Goal: Task Accomplishment & Management: Complete application form

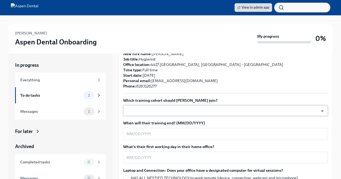
scroll to position [134, 0]
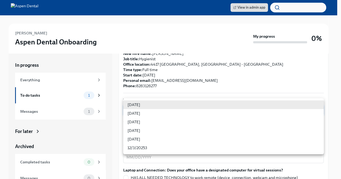
click at [301, 103] on body "View in admin app [PERSON_NAME] Aspen Dental Onboarding My progress 0% In progr…" at bounding box center [170, 97] width 341 height 194
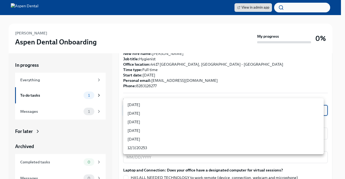
click at [257, 123] on li "[DATE]" at bounding box center [223, 122] width 201 height 9
type input "xIpes1xNG"
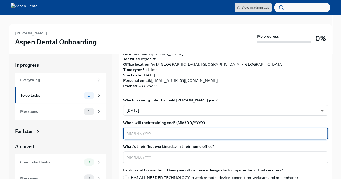
click at [313, 131] on textarea "When will their training end? (MM/DD/YYYY)" at bounding box center [226, 134] width 198 height 6
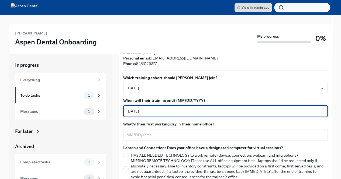
scroll to position [158, 0]
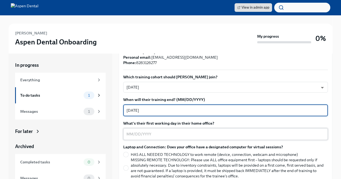
type textarea "[DATE]"
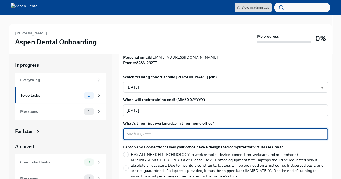
click at [134, 131] on textarea "What's their first working day in their home office?" at bounding box center [226, 134] width 198 height 6
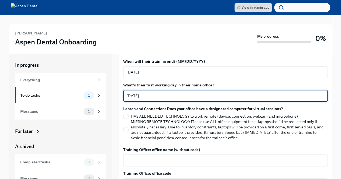
scroll to position [197, 0]
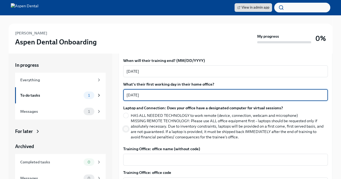
type textarea "[DATE]"
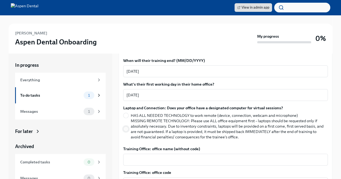
click at [124, 127] on input "MISSING REMOTE TECHNOLOGY: Please use ALL office equipment first – laptops shou…" at bounding box center [126, 129] width 5 height 5
radio input "true"
click at [138, 157] on textarea "Training Office: office name (without code)" at bounding box center [226, 160] width 198 height 6
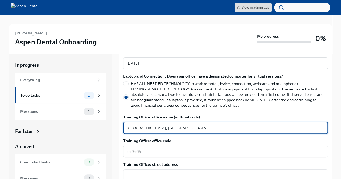
scroll to position [229, 0]
type textarea "[GEOGRAPHIC_DATA], [GEOGRAPHIC_DATA]"
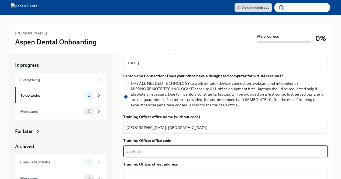
click at [148, 148] on textarea "Training Office: office code" at bounding box center [226, 151] width 198 height 6
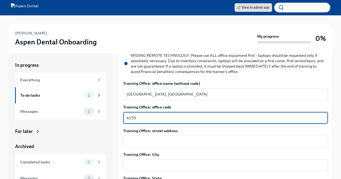
scroll to position [264, 0]
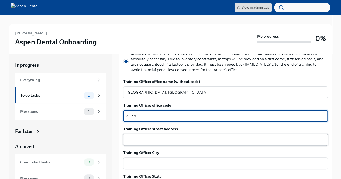
type textarea "4155"
click at [162, 137] on textarea "Training Office: street address" at bounding box center [226, 140] width 198 height 6
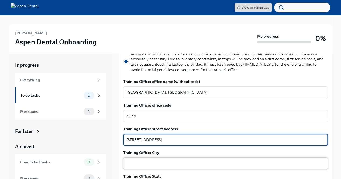
type textarea "[STREET_ADDRESS]"
click at [161, 160] on textarea "Training Office: City" at bounding box center [226, 163] width 198 height 6
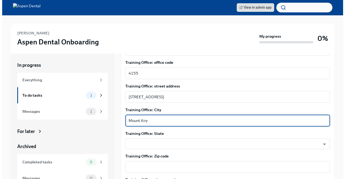
scroll to position [310, 0]
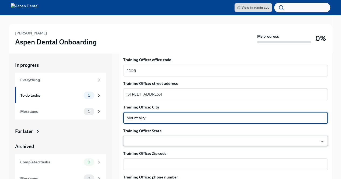
type textarea "Mount Airy"
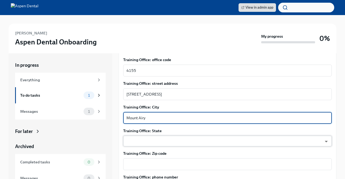
click at [164, 135] on body "View in admin app [PERSON_NAME] Aspen Dental Onboarding My progress 0% In progr…" at bounding box center [172, 97] width 345 height 194
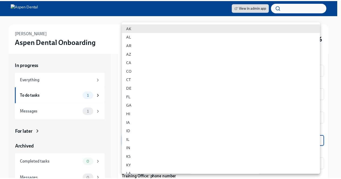
scroll to position [154, 0]
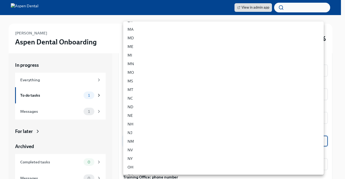
click at [147, 98] on li "NC" at bounding box center [223, 98] width 201 height 9
type input "yEW7NZ3w7"
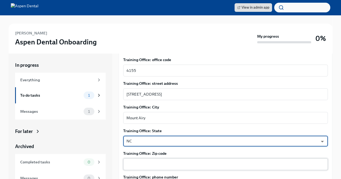
click at [145, 161] on textarea "Training Office: Zip code" at bounding box center [226, 164] width 198 height 6
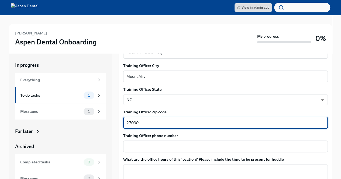
scroll to position [353, 0]
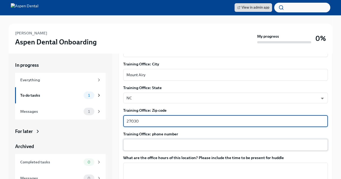
type textarea "27030"
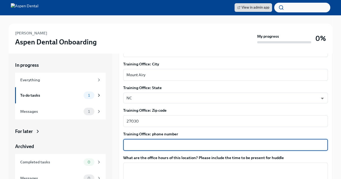
click at [153, 142] on textarea "Training Office: phone number" at bounding box center [226, 145] width 198 height 6
type textarea "2"
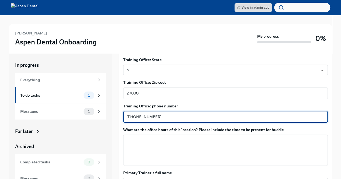
scroll to position [382, 0]
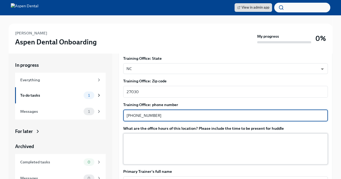
type textarea "[PHONE_NUMBER]"
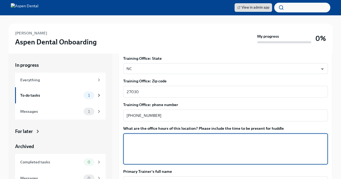
click at [153, 136] on textarea "What are the office hours of this location? Please include the time to be prese…" at bounding box center [226, 149] width 198 height 26
click at [142, 136] on textarea "[DATE] 8am-6pm" at bounding box center [226, 149] width 198 height 26
click at [180, 136] on textarea "[DATE]: Huddle 7:45am -6pm" at bounding box center [226, 149] width 198 height 26
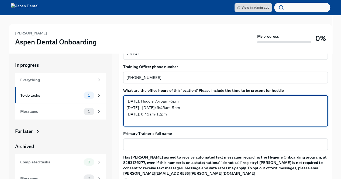
scroll to position [421, 0]
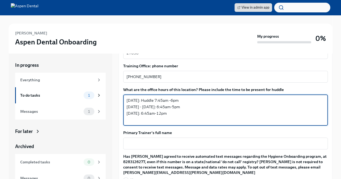
type textarea "[DATE]: Huddle 7:45am -6pm [DATE] - [DATE]: 6:45am-5pm [DATE]: 6:45am-12pm"
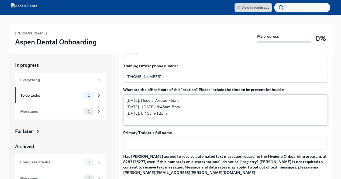
click at [180, 138] on div "x ​" at bounding box center [225, 144] width 205 height 12
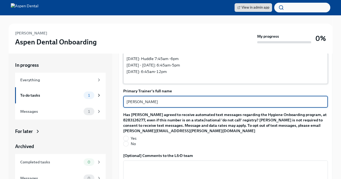
scroll to position [473, 0]
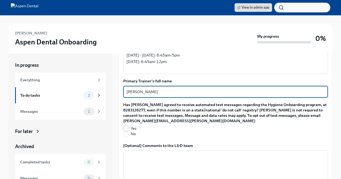
type textarea "[PERSON_NAME]"
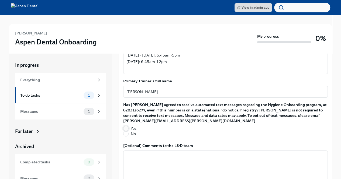
click at [126, 126] on input "Yes" at bounding box center [126, 128] width 5 height 5
radio input "true"
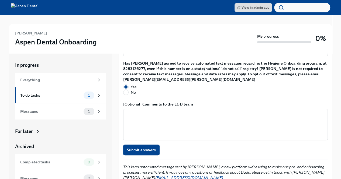
scroll to position [15, 0]
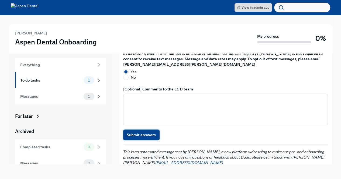
click at [141, 132] on span "Submit answers" at bounding box center [141, 134] width 29 height 5
